Goal: Check status

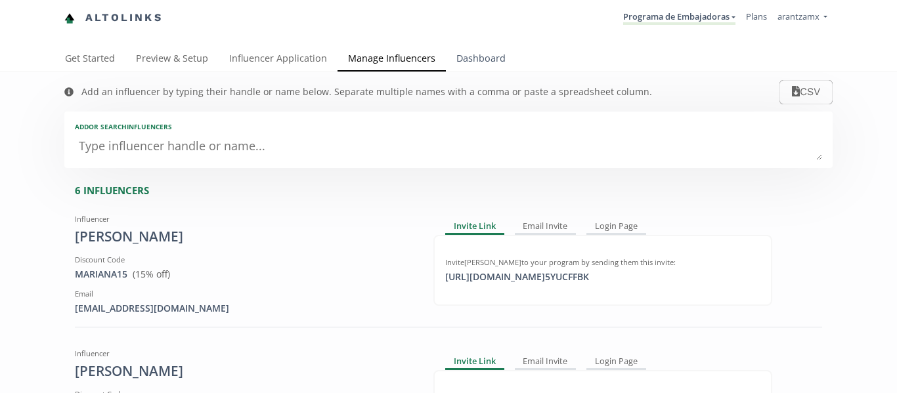
click at [477, 59] on link "Dashboard" at bounding box center [481, 60] width 70 height 26
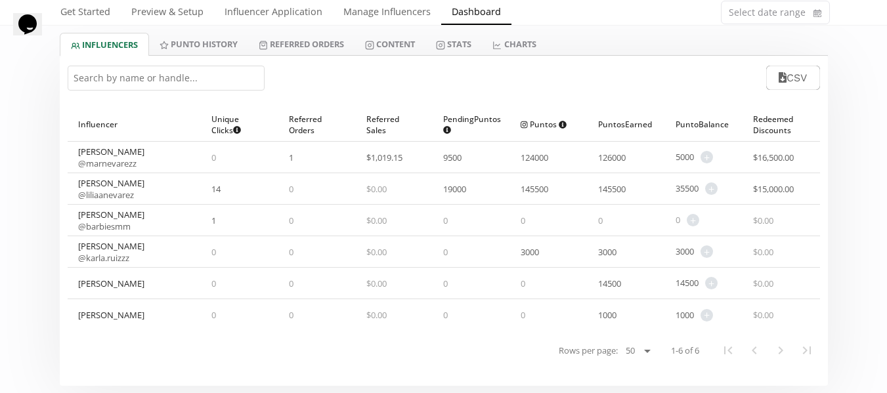
scroll to position [66, 0]
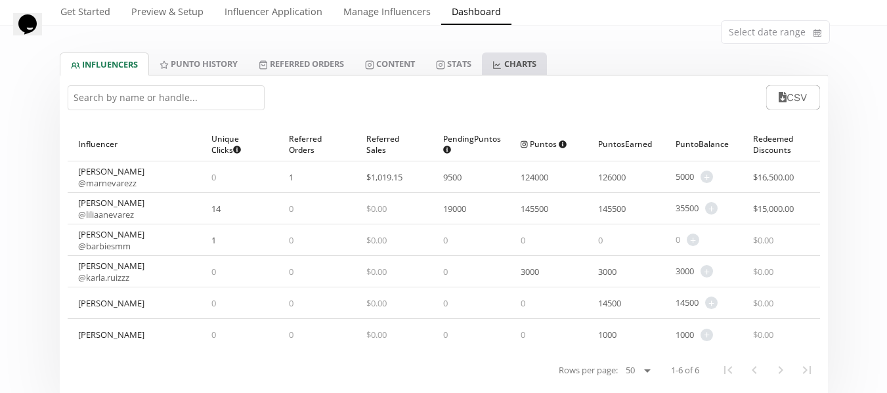
click at [528, 58] on link "CHARTS" at bounding box center [514, 64] width 64 height 22
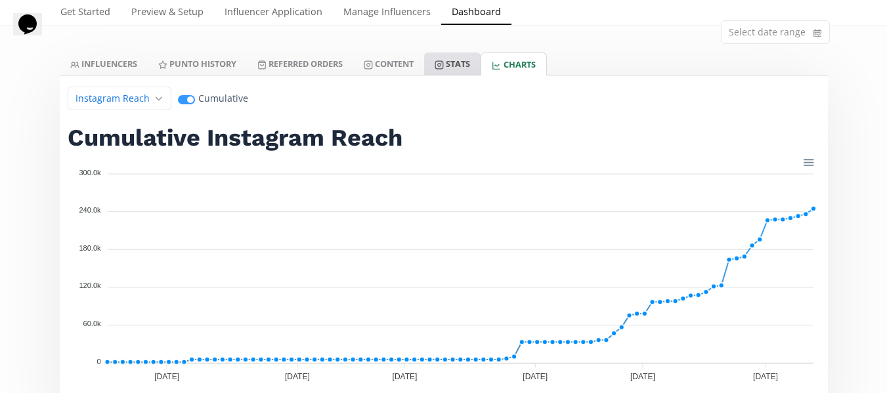
click at [450, 70] on link "Stats" at bounding box center [452, 64] width 56 height 22
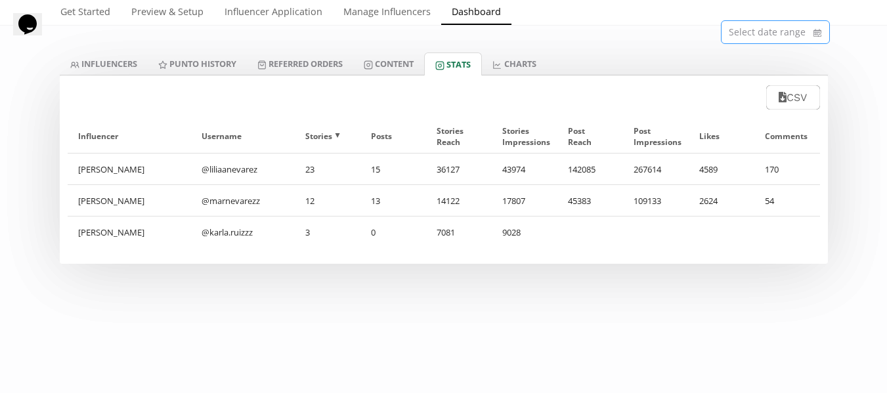
click at [759, 28] on input at bounding box center [775, 32] width 108 height 22
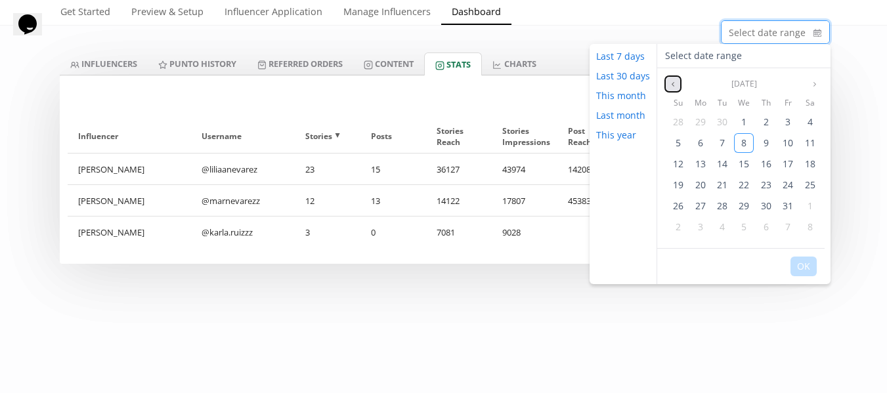
click at [671, 88] on icon "angle left" at bounding box center [673, 84] width 8 height 8
click at [703, 121] on div "1" at bounding box center [701, 122] width 20 height 20
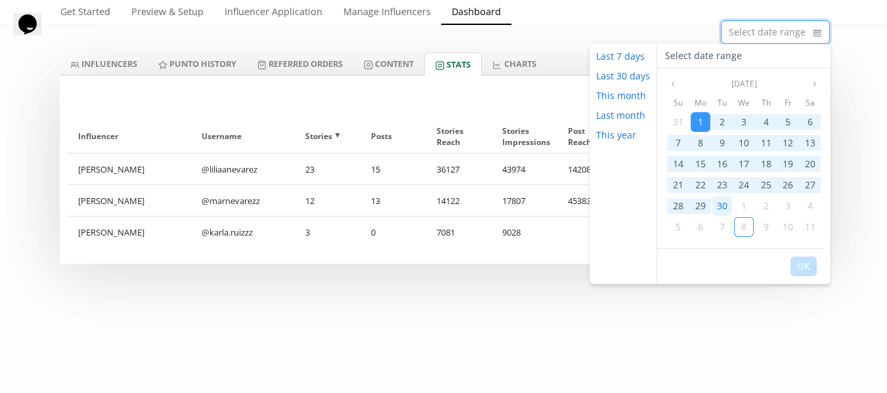
click at [714, 200] on div "30" at bounding box center [722, 206] width 20 height 20
click at [628, 114] on button "Last month" at bounding box center [620, 116] width 62 height 20
